Goal: Obtain resource: Obtain resource

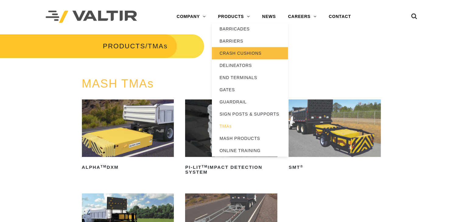
click at [238, 55] on link "CRASH CUSHIONS" at bounding box center [250, 53] width 76 height 12
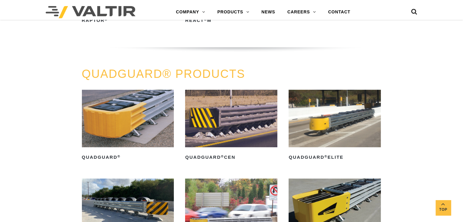
scroll to position [335, 0]
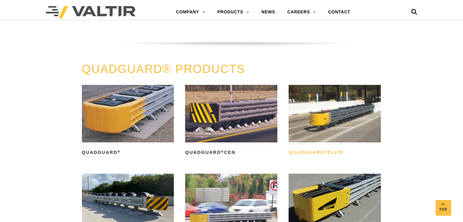
click at [340, 154] on h2 "QuadGuard ® Elite" at bounding box center [335, 153] width 92 height 10
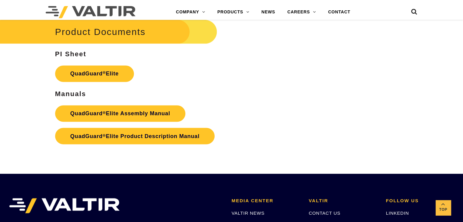
scroll to position [1035, 0]
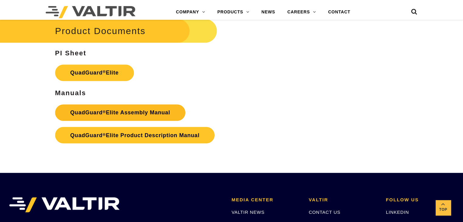
click at [130, 113] on link "QuadGuard ® Elite Assembly Manual" at bounding box center [120, 112] width 130 height 16
